Goal: Book appointment/travel/reservation

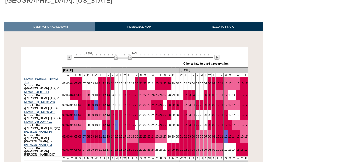
scroll to position [72, 0]
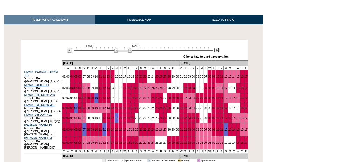
click at [216, 50] on img at bounding box center [216, 50] width 5 height 5
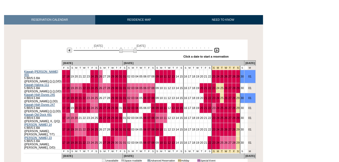
click at [216, 50] on img at bounding box center [216, 50] width 5 height 5
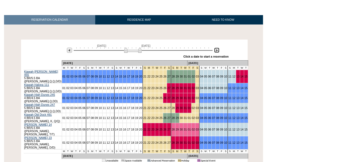
click at [130, 49] on img at bounding box center [133, 49] width 18 height 5
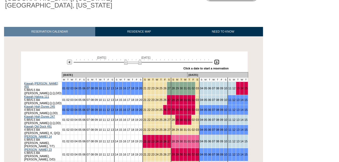
scroll to position [64, 0]
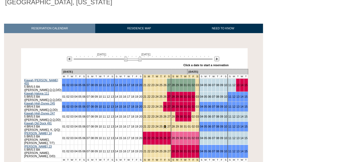
click at [163, 125] on link "26" at bounding box center [164, 126] width 3 height 3
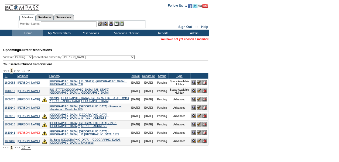
click at [29, 135] on link "[PERSON_NAME]" at bounding box center [29, 133] width 22 height 3
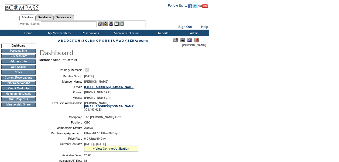
click at [23, 79] on td "Current Reservations" at bounding box center [18, 78] width 34 height 4
